Goal: Information Seeking & Learning: Learn about a topic

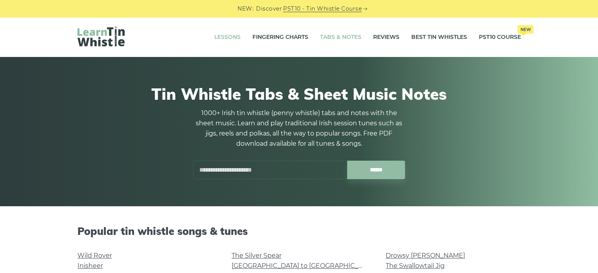
click at [227, 37] on link "Lessons" at bounding box center [227, 38] width 26 height 20
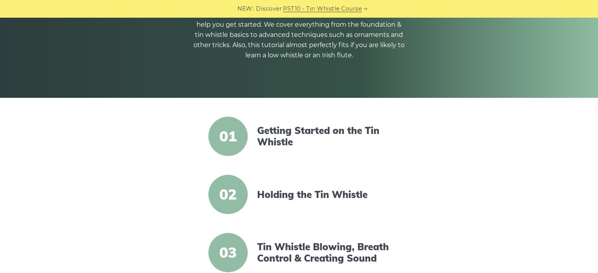
scroll to position [118, 0]
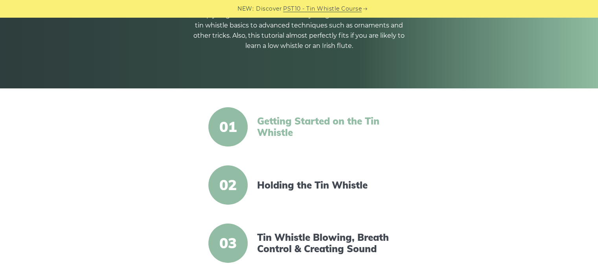
click at [323, 116] on link "Getting Started on the Tin Whistle" at bounding box center [324, 127] width 135 height 23
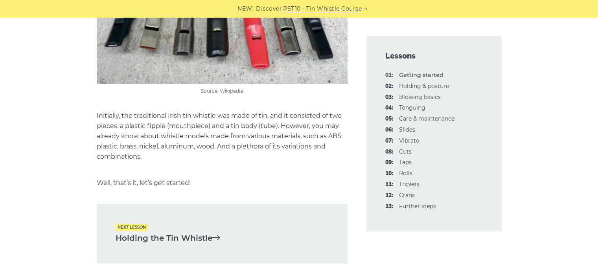
scroll to position [1613, 0]
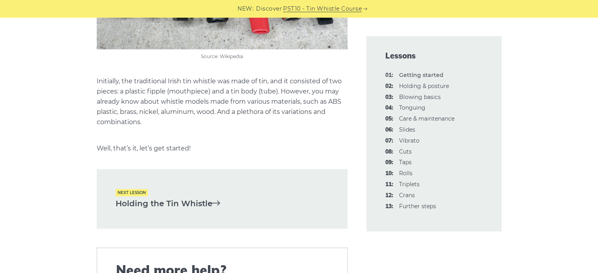
click at [190, 203] on link "Holding the Tin Whistle" at bounding box center [222, 204] width 213 height 13
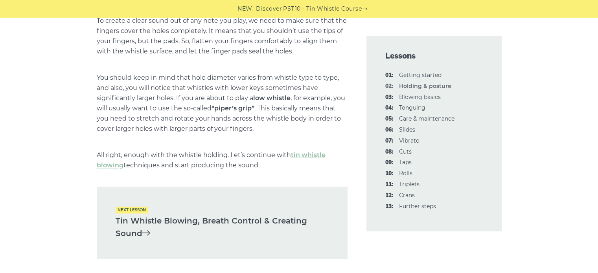
scroll to position [1141, 0]
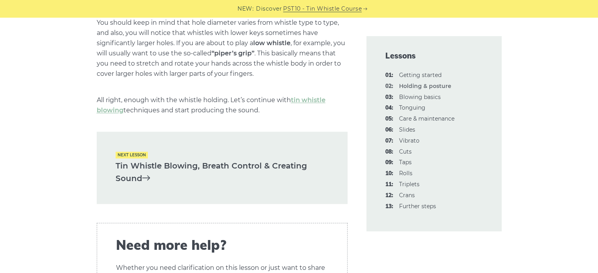
click at [189, 164] on link "Tin Whistle Blowing, Breath Control & Creating Sound" at bounding box center [222, 173] width 213 height 26
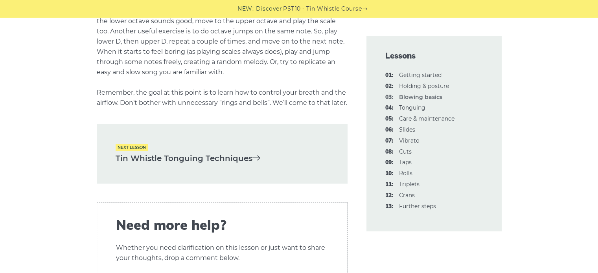
scroll to position [1652, 0]
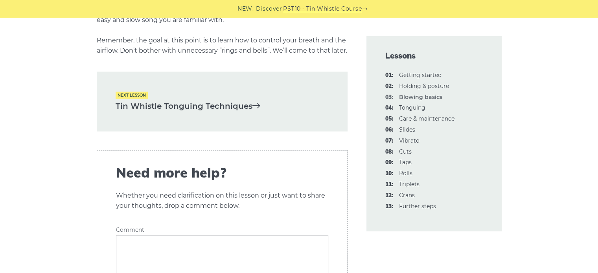
click at [186, 113] on link "Tin Whistle Tonguing Techniques" at bounding box center [222, 106] width 213 height 13
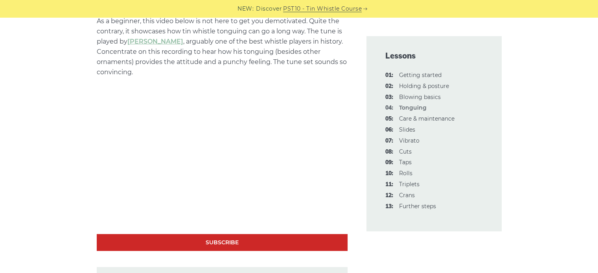
scroll to position [2368, 0]
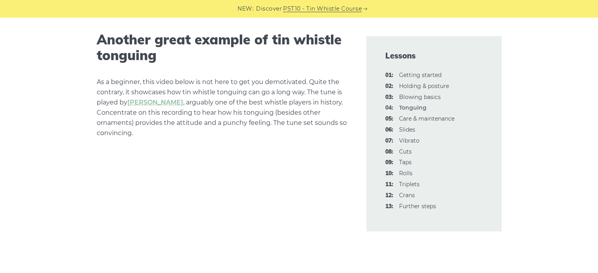
scroll to position [2305, 0]
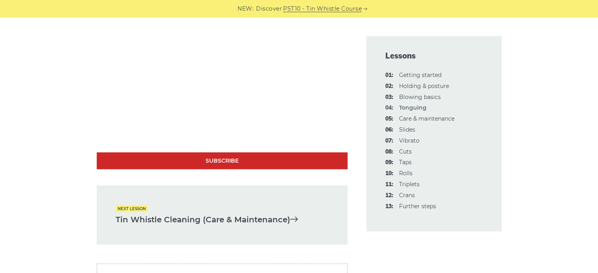
scroll to position [2463, 0]
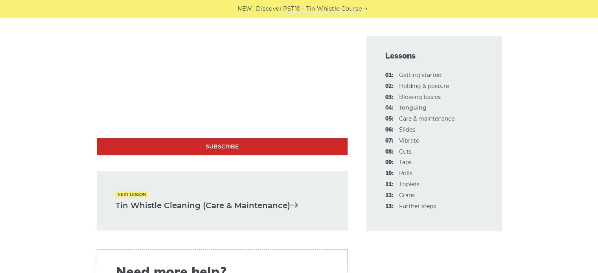
click at [158, 205] on link "Tin Whistle Cleaning (Care & Maintenance)" at bounding box center [222, 205] width 213 height 13
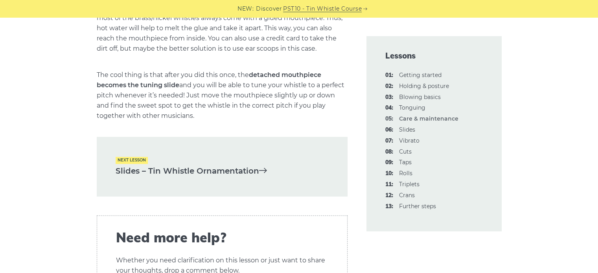
scroll to position [1165, 0]
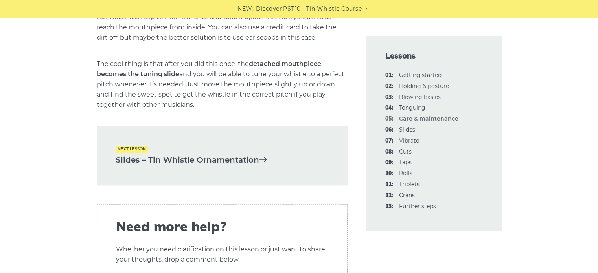
click at [181, 167] on link "Slides – Tin Whistle Ornamentation" at bounding box center [222, 160] width 213 height 13
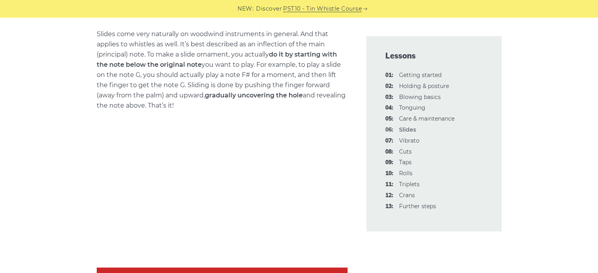
scroll to position [330, 0]
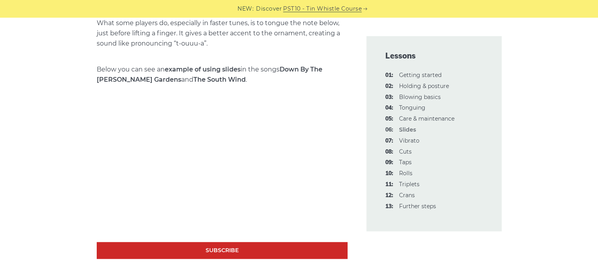
scroll to position [661, 0]
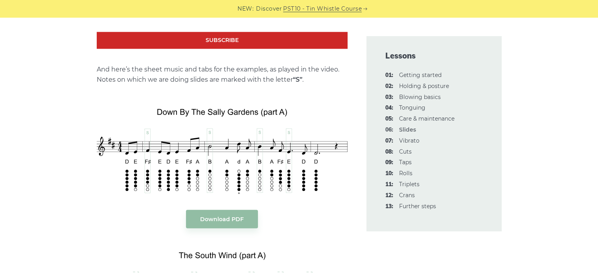
scroll to position [881, 0]
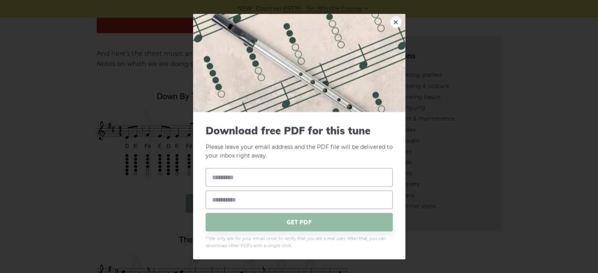
click at [278, 177] on input "text" at bounding box center [299, 177] width 187 height 18
click at [266, 201] on input "email" at bounding box center [299, 200] width 187 height 18
click at [249, 178] on input "****" at bounding box center [299, 177] width 187 height 18
type input "*"
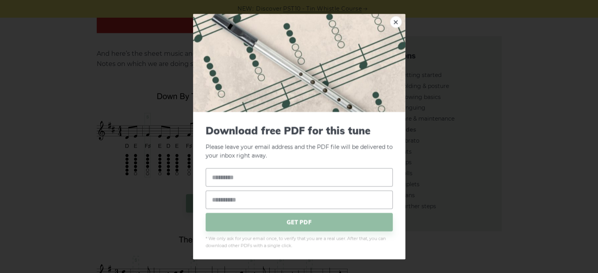
click at [247, 209] on div "GET PDF" at bounding box center [299, 199] width 187 height 63
click at [228, 181] on input "text" at bounding box center [299, 177] width 187 height 18
type input "****"
click at [231, 201] on input "email" at bounding box center [299, 200] width 187 height 18
type input "**********"
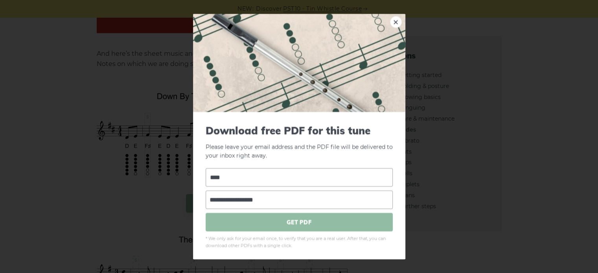
click at [272, 223] on span "GET PDF" at bounding box center [299, 222] width 187 height 18
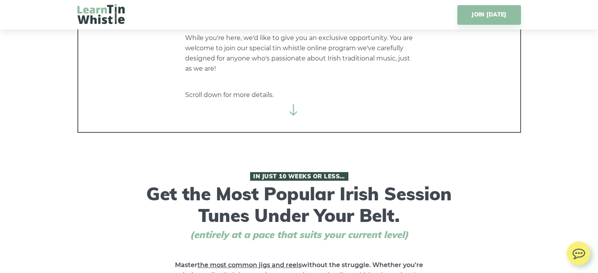
scroll to position [205, 0]
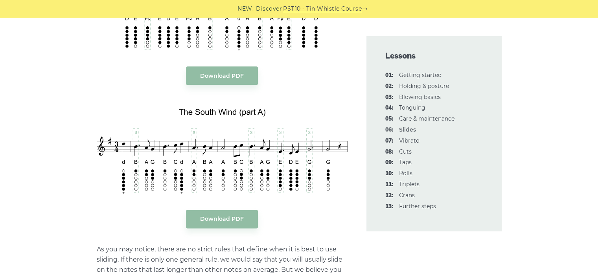
scroll to position [1023, 0]
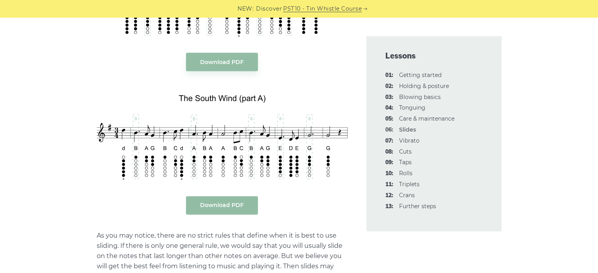
click at [239, 205] on link "Download PDF" at bounding box center [222, 205] width 72 height 18
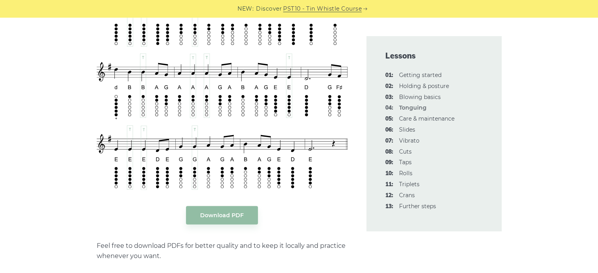
scroll to position [1517, 0]
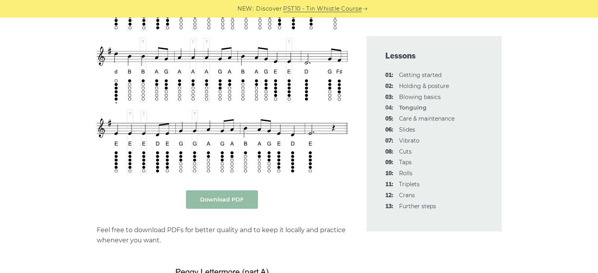
click at [227, 200] on link "Download PDF" at bounding box center [222, 200] width 72 height 18
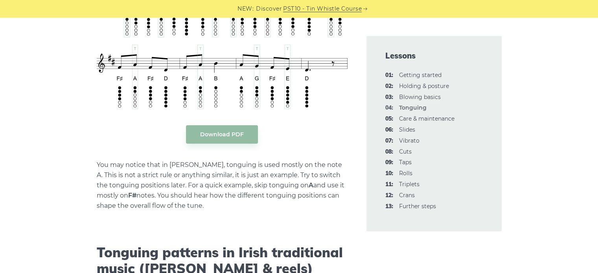
scroll to position [1864, 0]
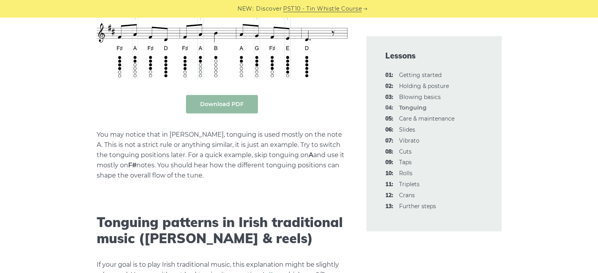
click at [227, 105] on link "Download PDF" at bounding box center [222, 104] width 72 height 18
click at [272, 142] on p "You may notice that in Peggy Lettermore, tonguing is used mostly on the note A.…" at bounding box center [222, 155] width 251 height 51
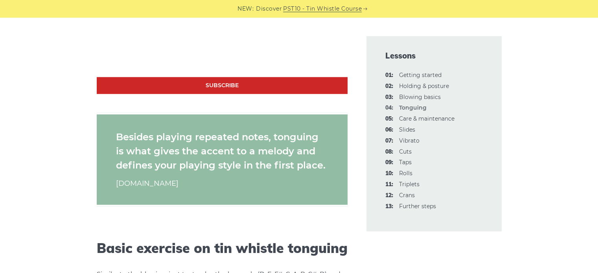
scroll to position [715, 0]
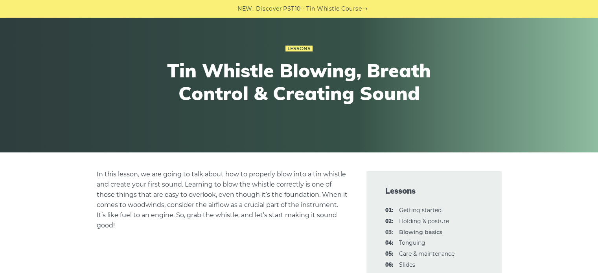
scroll to position [47, 0]
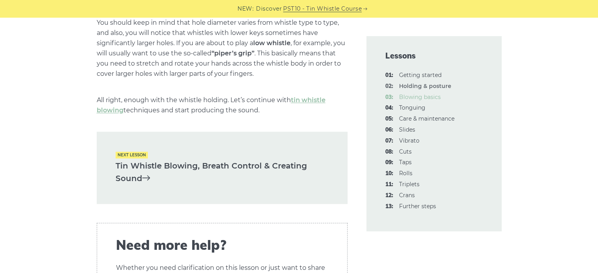
click at [418, 100] on link "03: Blowing basics" at bounding box center [420, 97] width 42 height 7
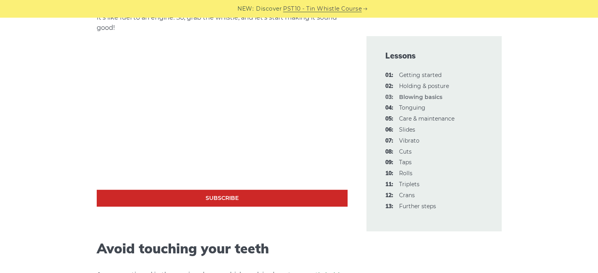
scroll to position [236, 0]
